Goal: Check status

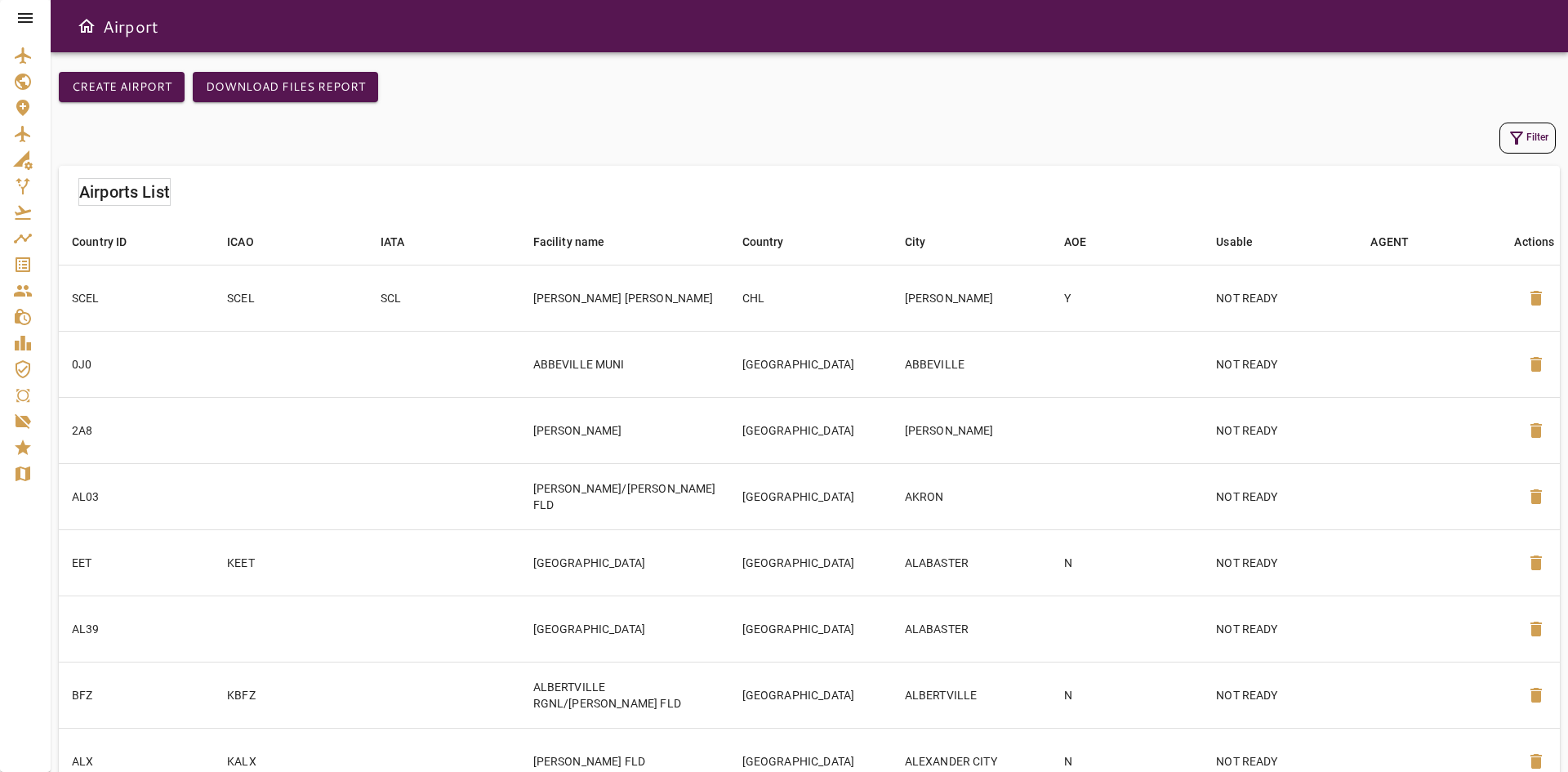
click at [28, 266] on icon "Service Orders" at bounding box center [23, 265] width 15 height 15
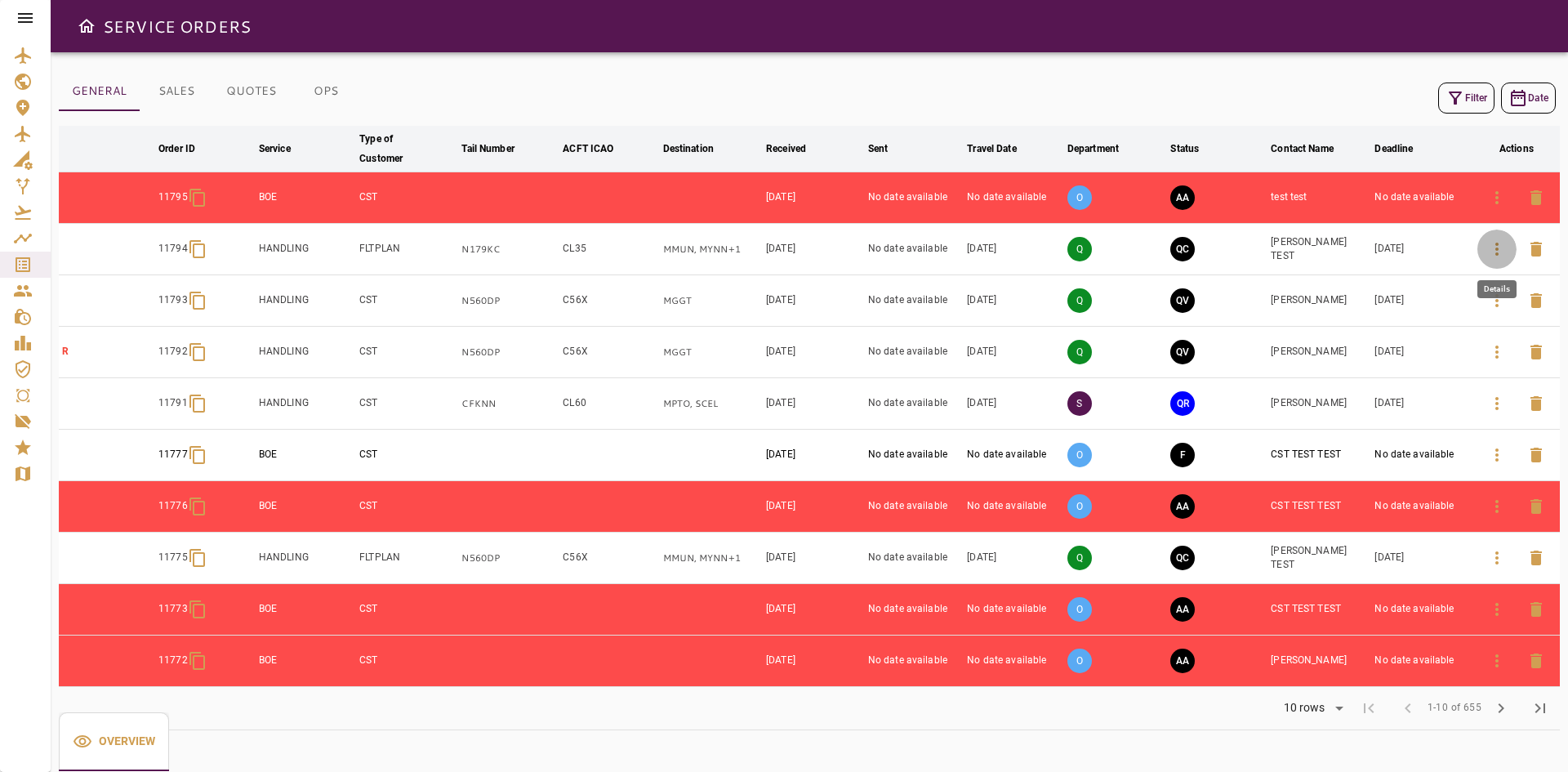
click at [1490, 254] on icon "button" at bounding box center [1496, 249] width 20 height 20
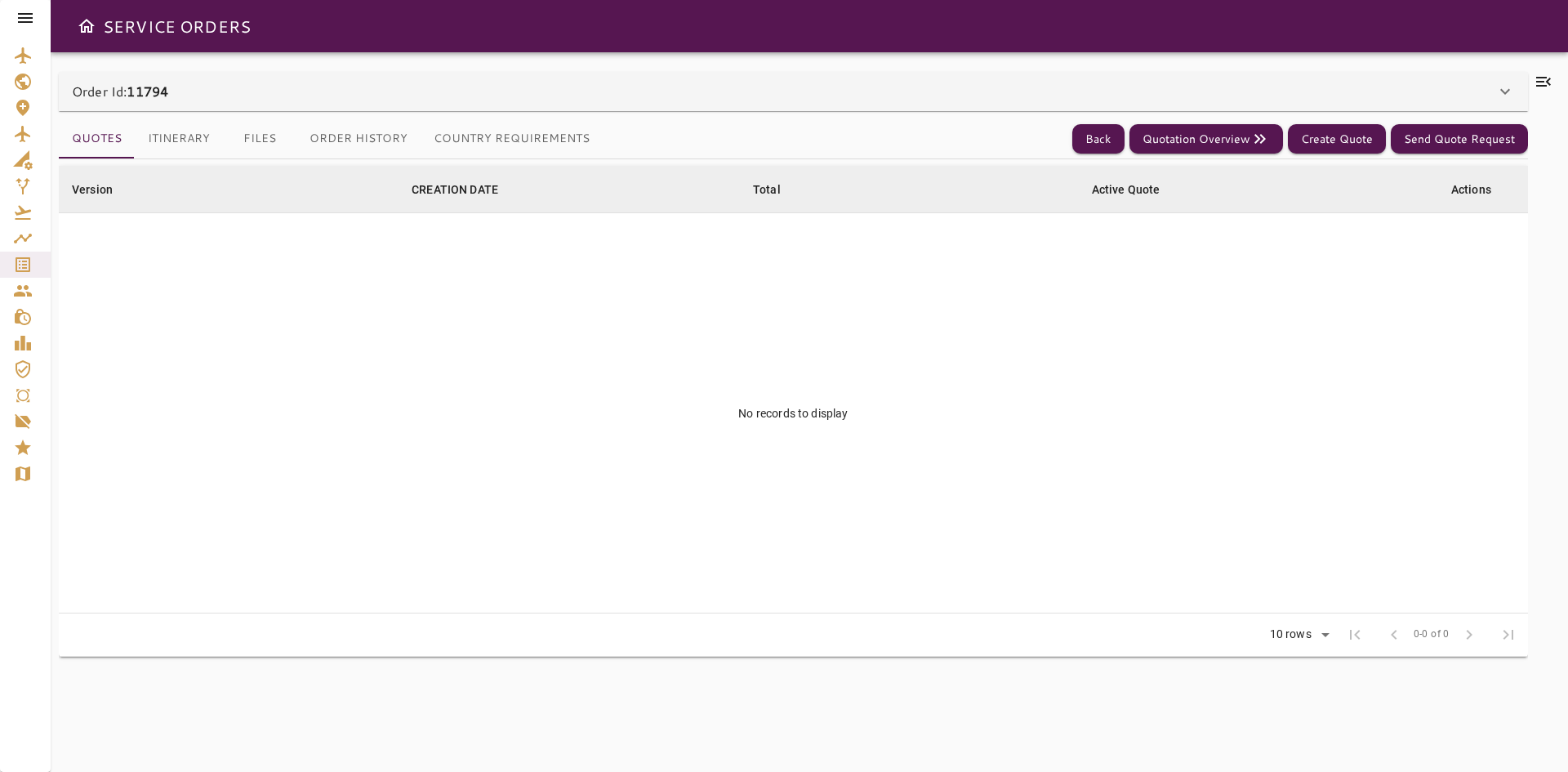
click at [206, 83] on div "Order Id: 11794" at bounding box center [783, 91] width 1423 height 20
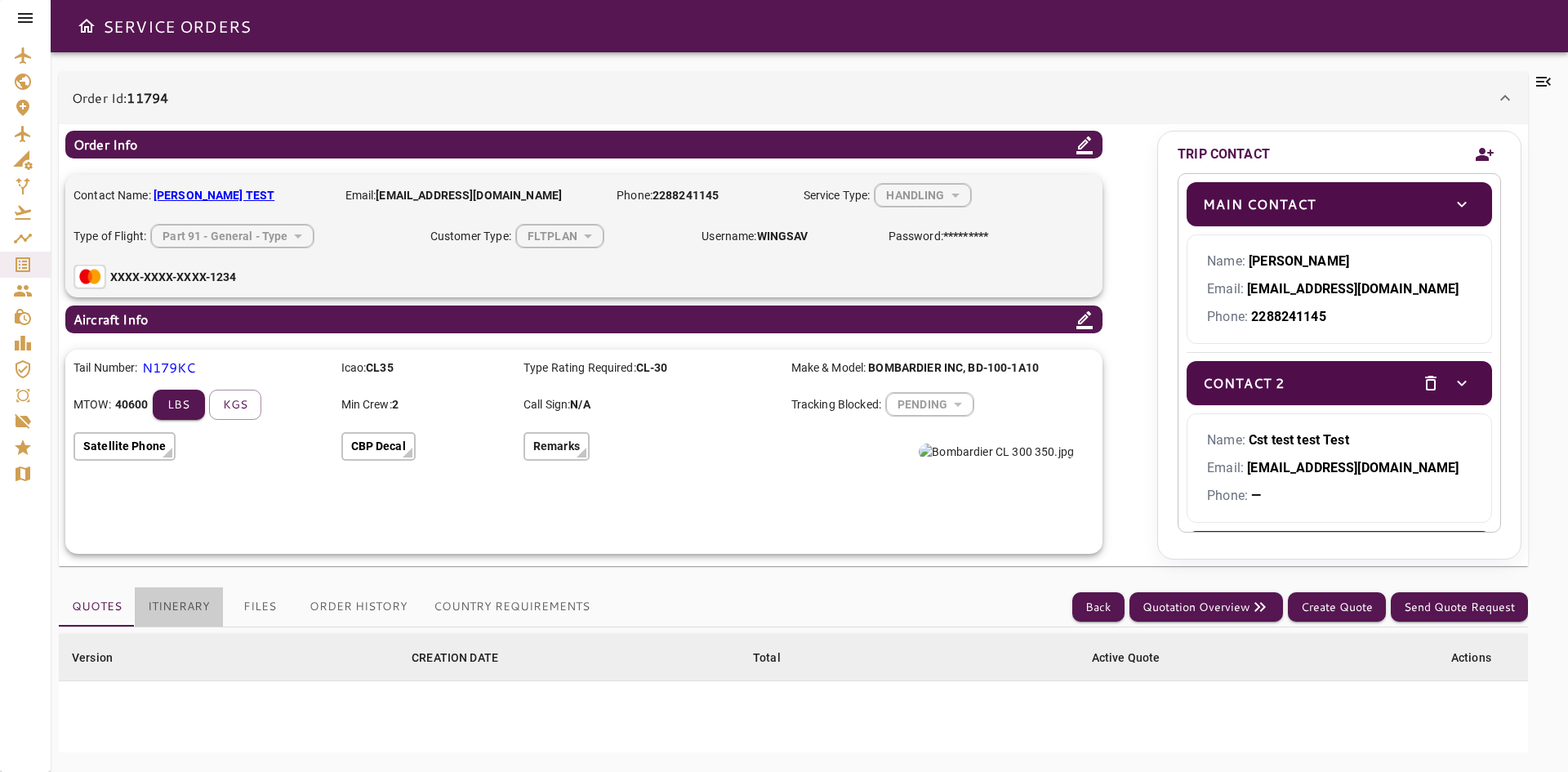
click at [195, 596] on button "Itinerary" at bounding box center [179, 607] width 88 height 40
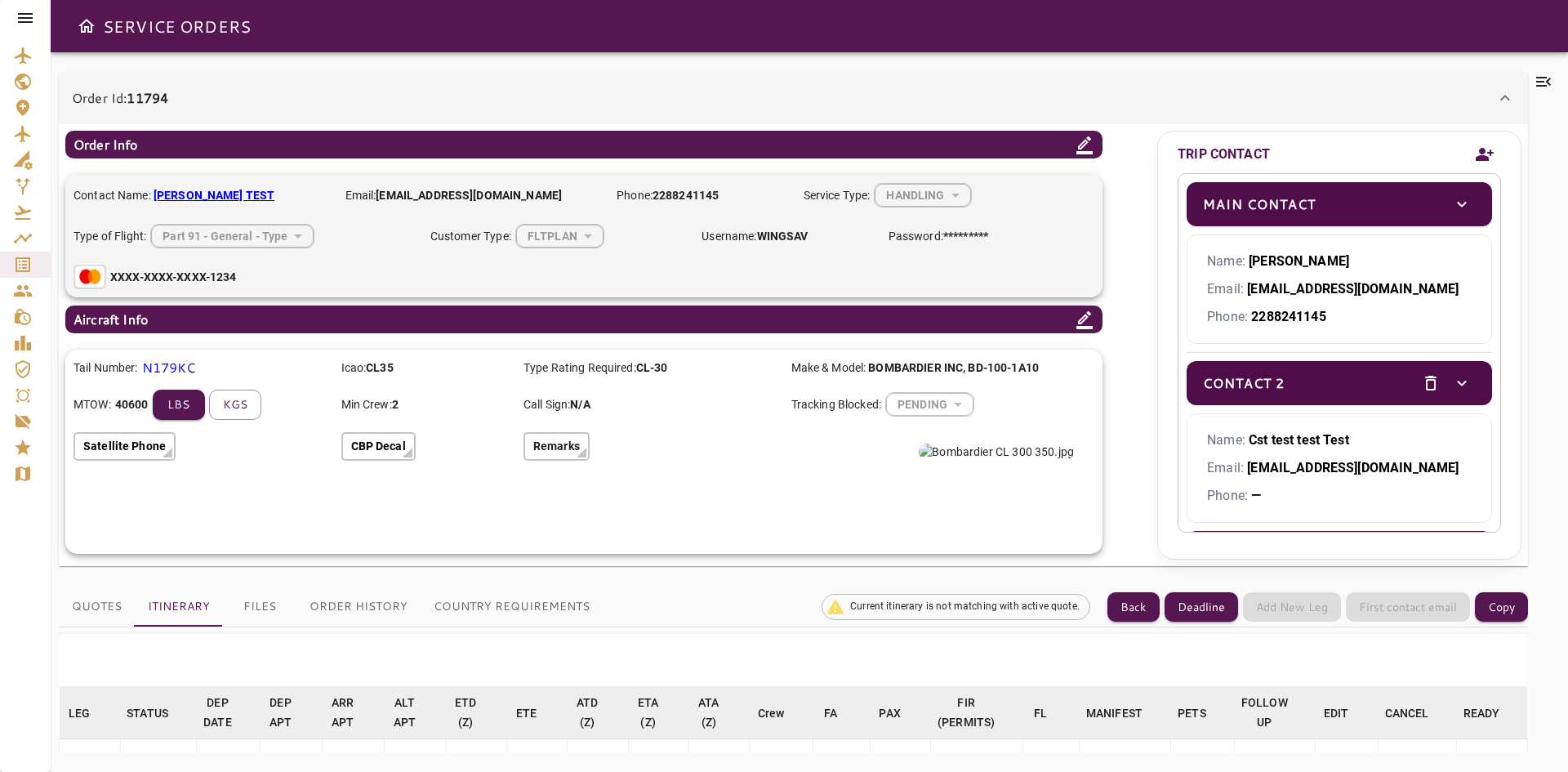
click at [216, 110] on div "Order Id: 11794" at bounding box center [792, 98] width 1469 height 53
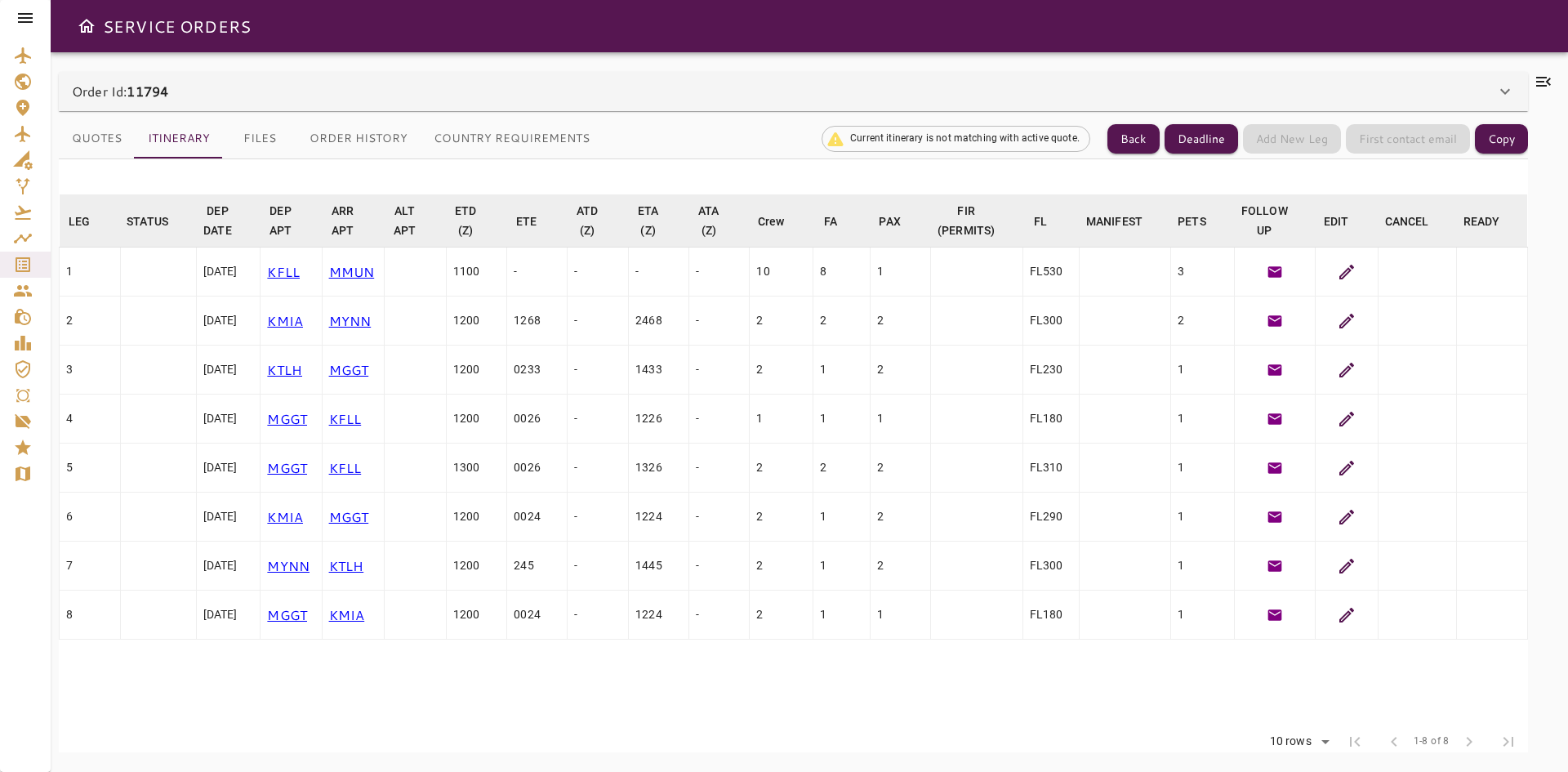
scroll to position [35, 0]
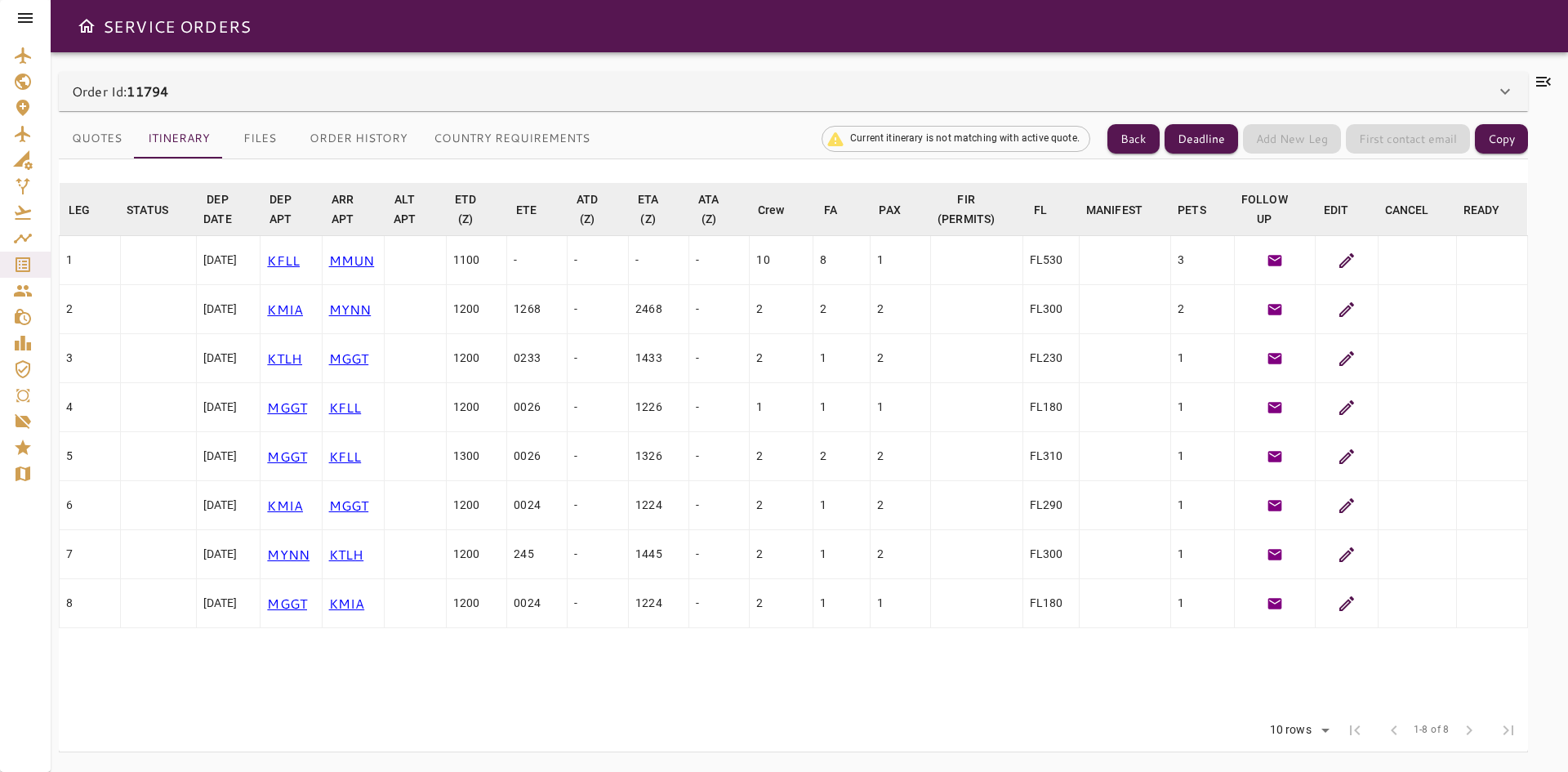
click at [1344, 259] on icon at bounding box center [1346, 260] width 20 height 20
